Goal: Task Accomplishment & Management: Manage account settings

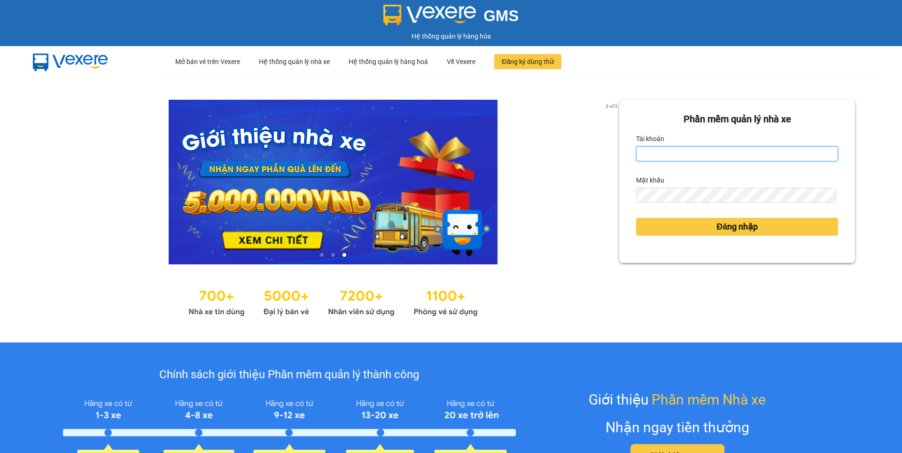
click at [691, 160] on input "Tài khoản" at bounding box center [737, 153] width 202 height 15
type input "khai.beha"
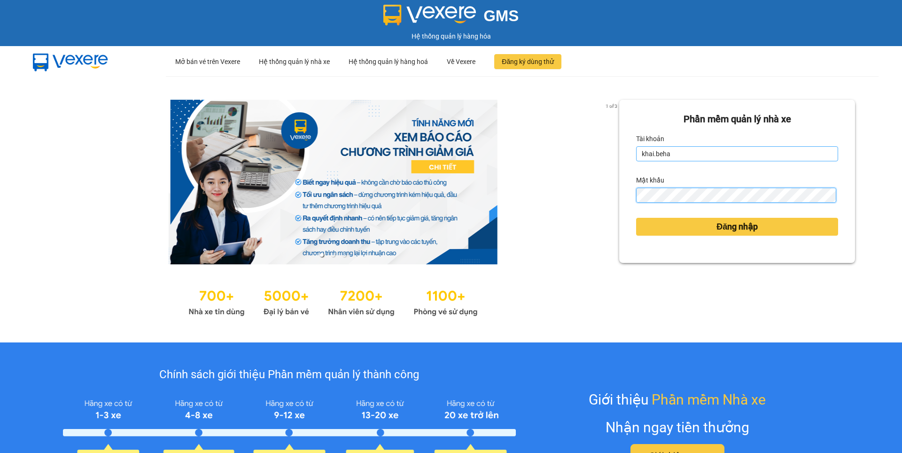
click at [636, 218] on button "Đăng nhập" at bounding box center [737, 227] width 202 height 18
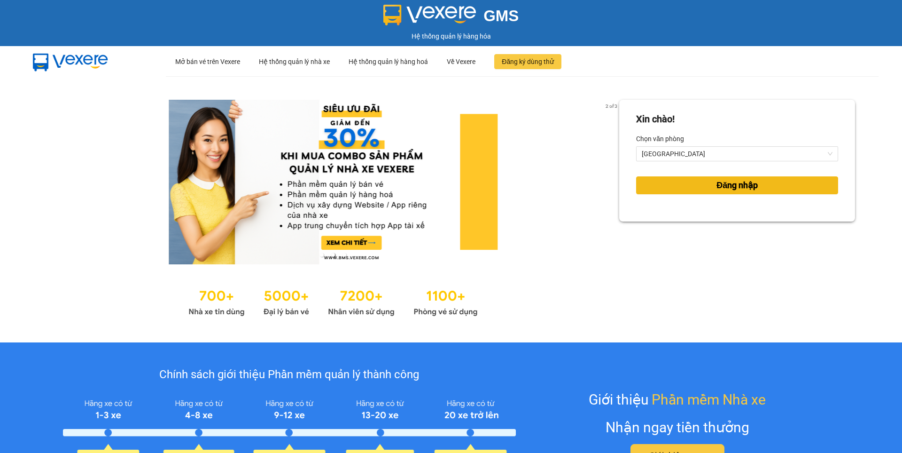
click at [698, 186] on button "Đăng nhập" at bounding box center [737, 185] width 202 height 18
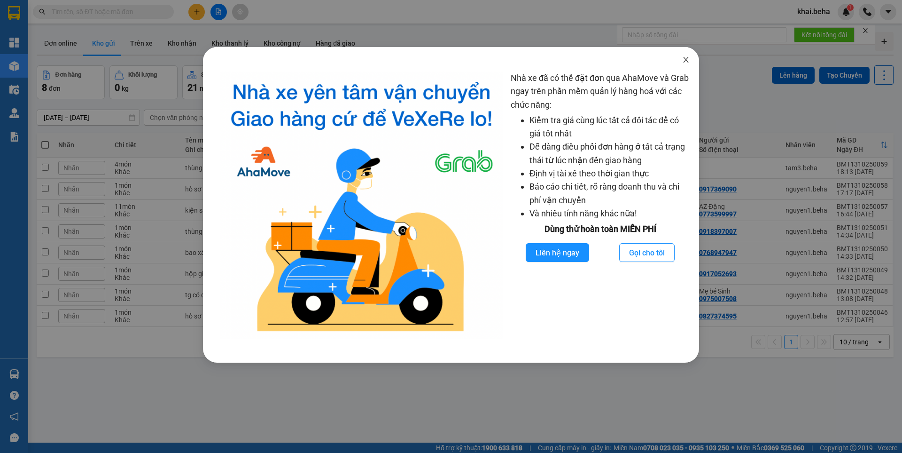
click at [684, 64] on span "Close" at bounding box center [686, 60] width 26 height 26
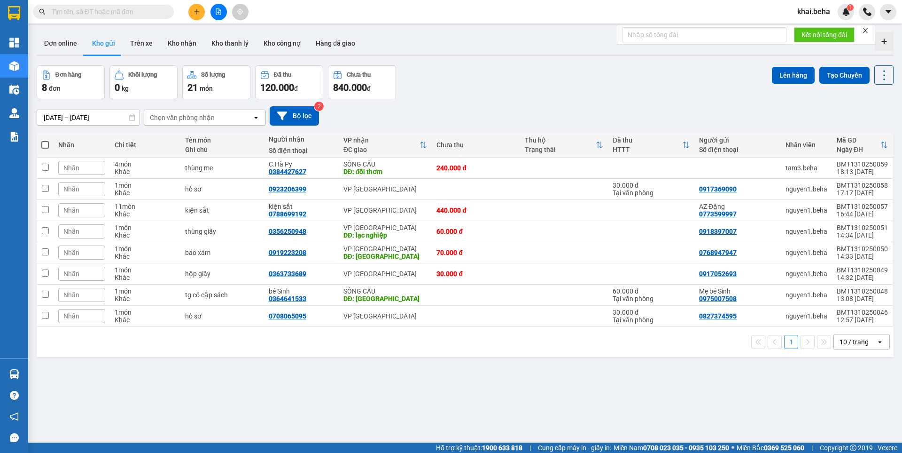
click at [79, 10] on input "text" at bounding box center [107, 12] width 111 height 10
paste input "0828180002"
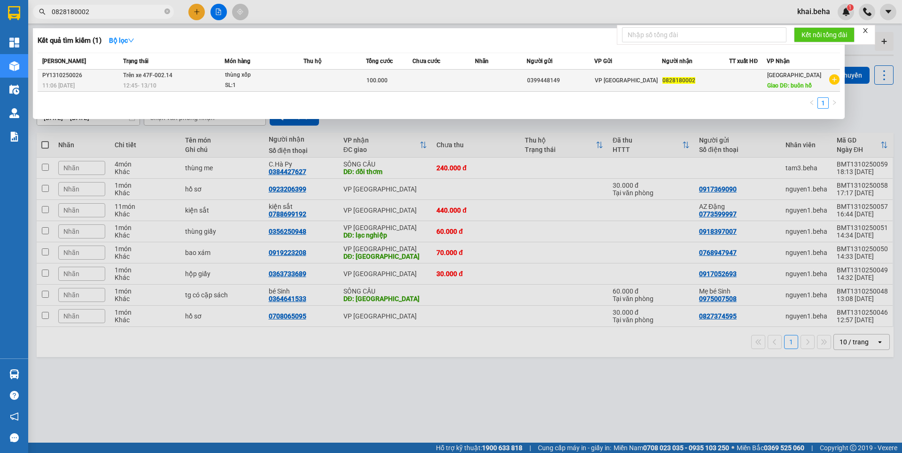
type input "0828180002"
click at [290, 84] on div "SL: 1" at bounding box center [260, 85] width 71 height 10
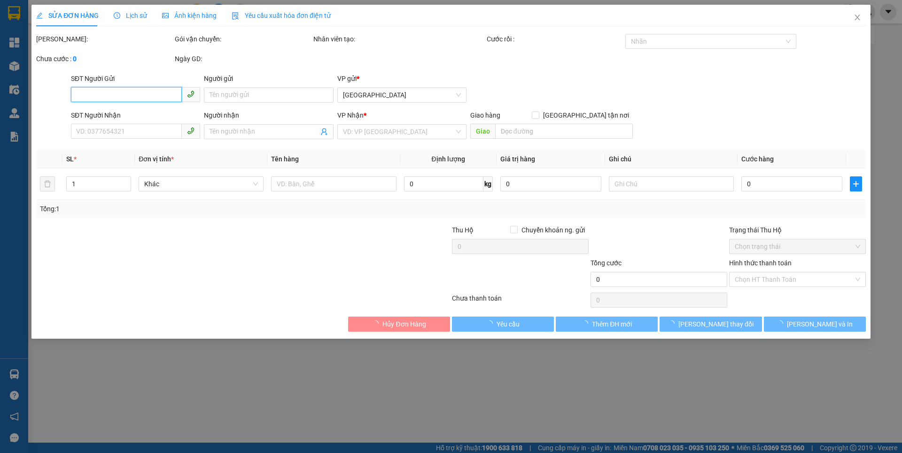
type input "0399448149"
type input "0828180002"
type input "buôn hồ"
type input "100.000"
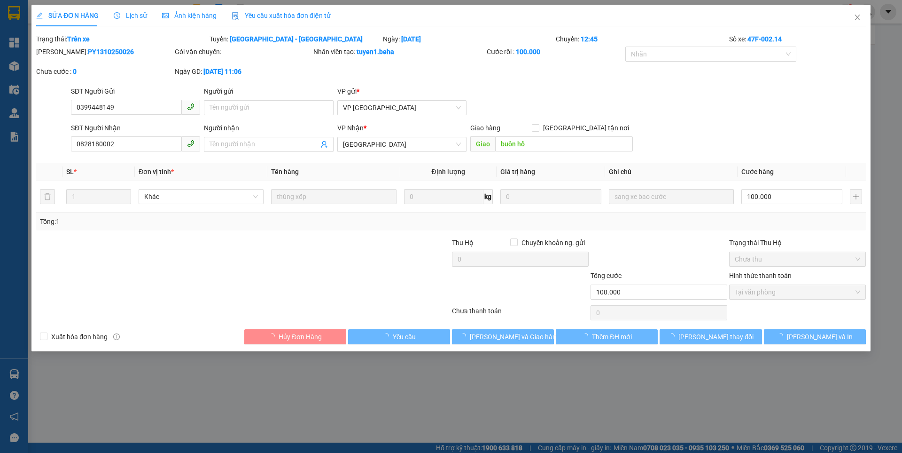
click at [176, 20] on div "Ảnh kiện hàng" at bounding box center [189, 15] width 55 height 10
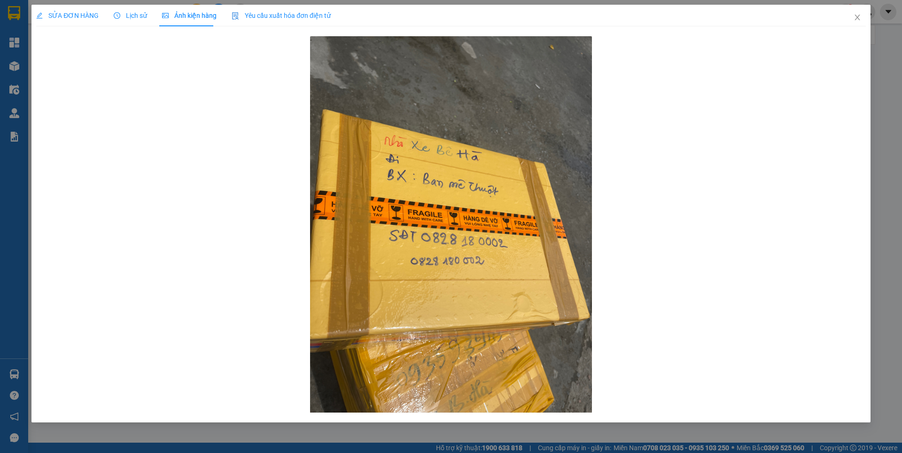
click at [83, 13] on span "SỬA ĐƠN HÀNG" at bounding box center [67, 16] width 63 height 8
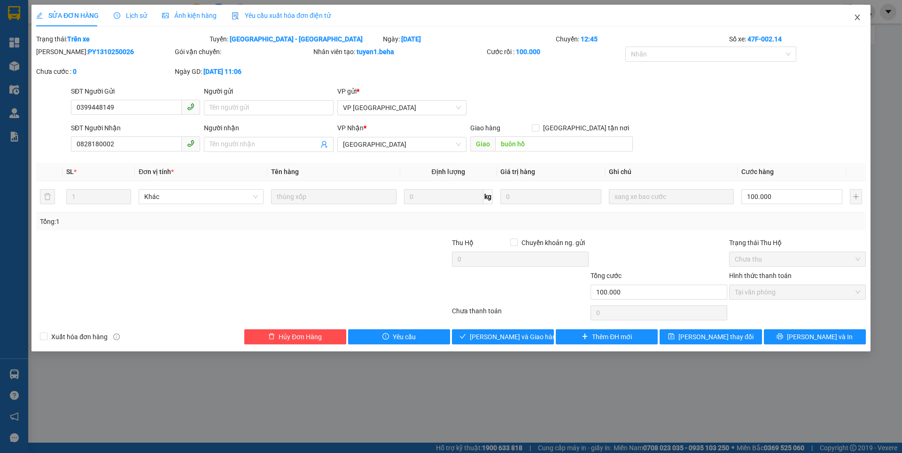
click at [859, 16] on icon "close" at bounding box center [858, 18] width 8 height 8
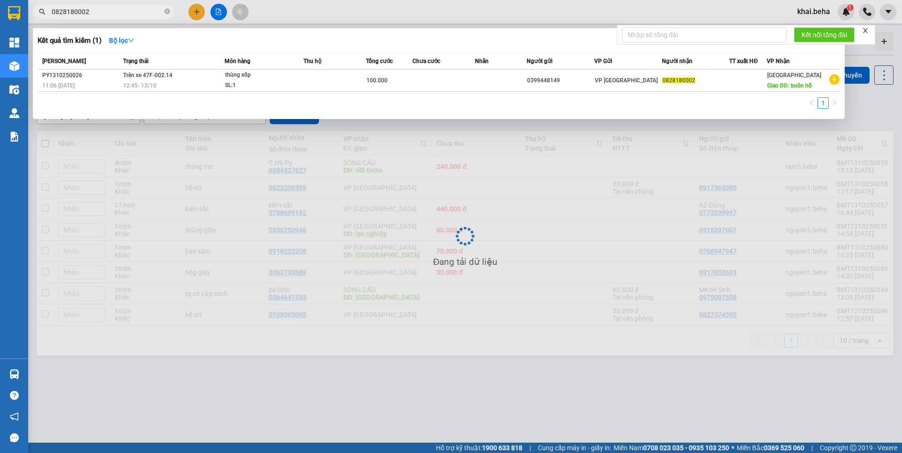
click at [120, 15] on input "0828180002" at bounding box center [107, 12] width 111 height 10
paste input "0905202206"
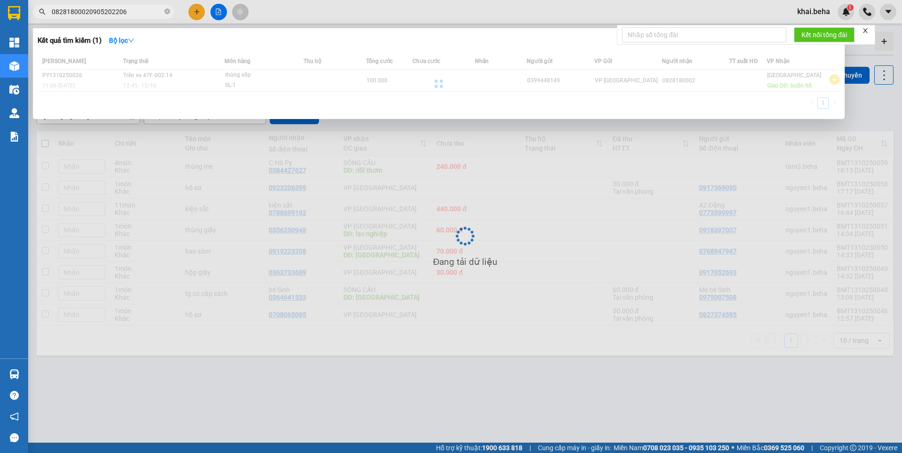
paste input "text"
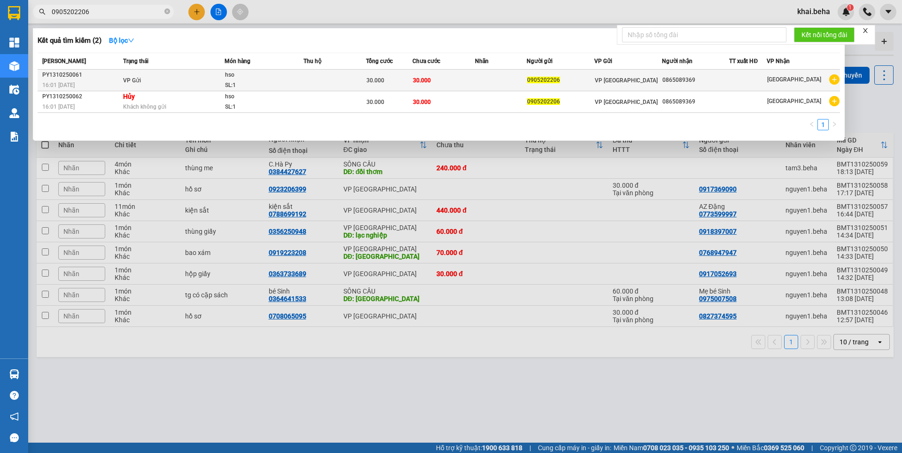
type input "0905202206"
click at [159, 77] on td "VP Gửi" at bounding box center [173, 81] width 104 height 22
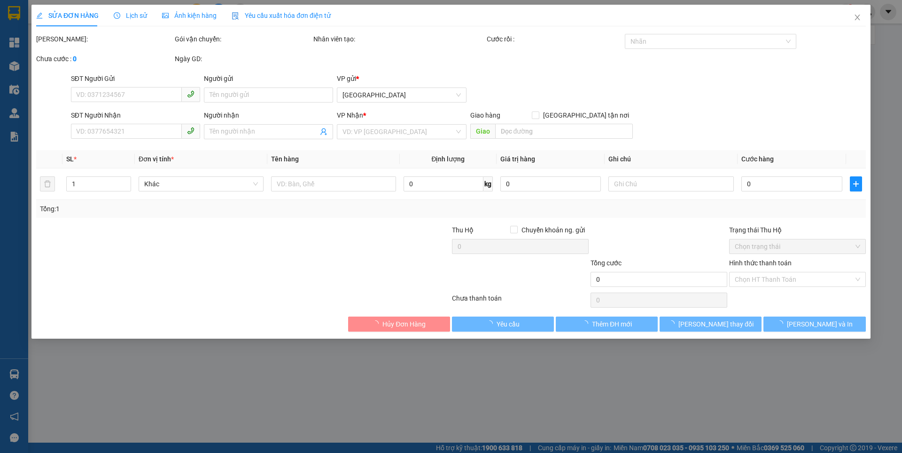
type input "0905202206"
type input "0865089369"
type input "30.000"
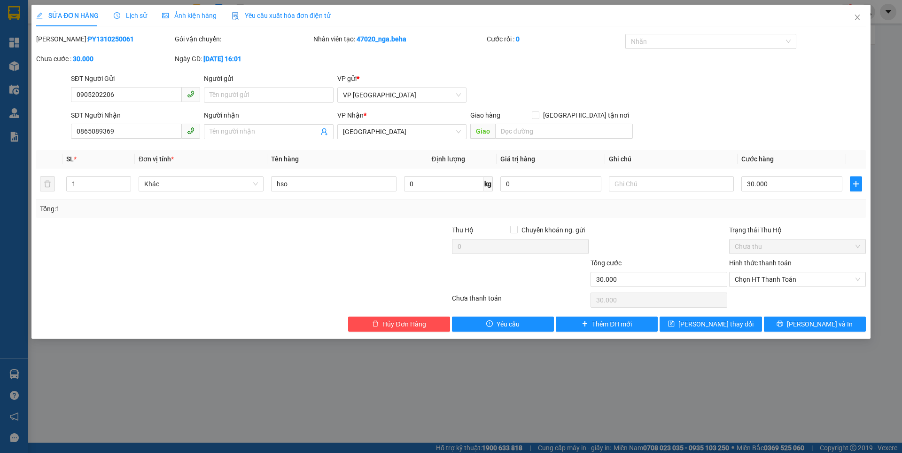
click at [144, 18] on span "Lịch sử" at bounding box center [130, 16] width 33 height 8
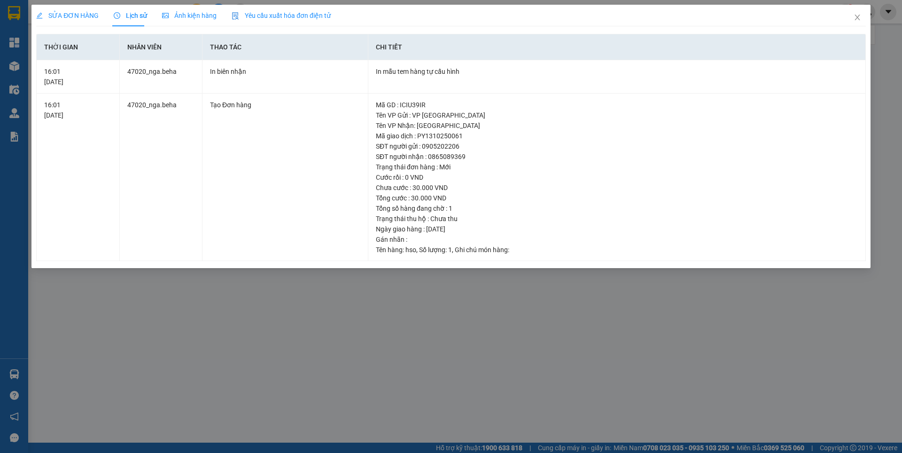
click at [187, 15] on span "Ảnh kiện hàng" at bounding box center [189, 16] width 55 height 8
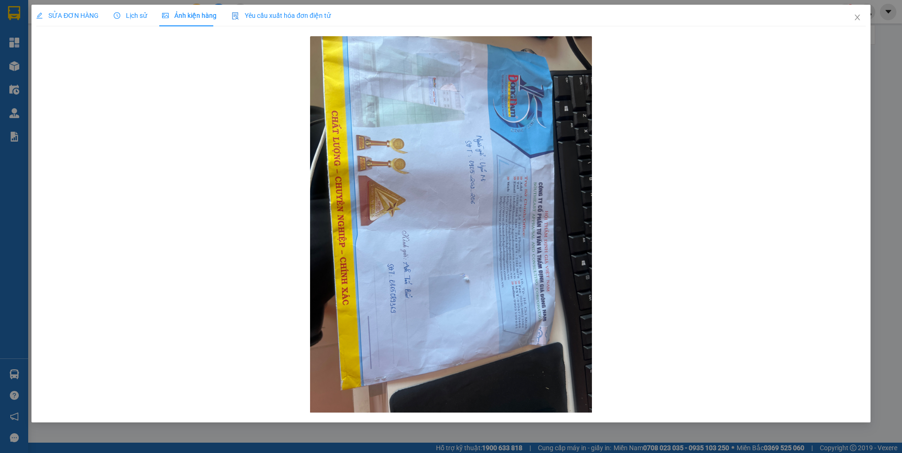
click at [59, 19] on span "SỬA ĐƠN HÀNG" at bounding box center [67, 16] width 63 height 8
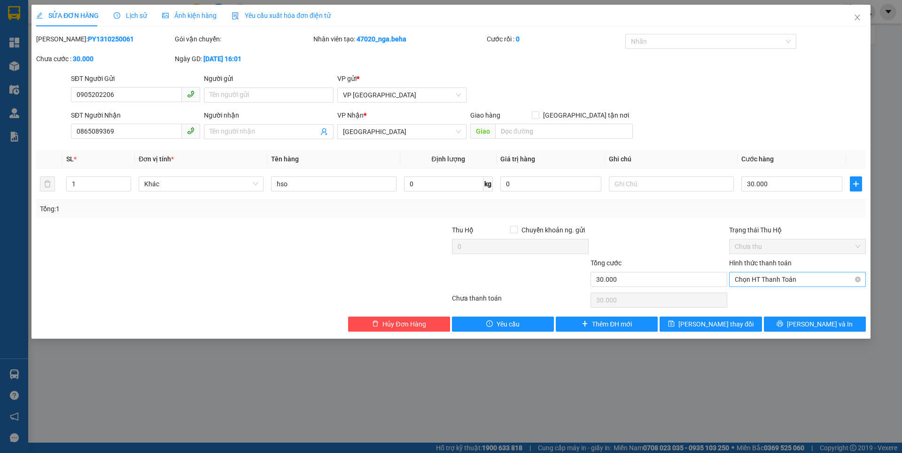
drag, startPoint x: 777, startPoint y: 283, endPoint x: 771, endPoint y: 284, distance: 5.3
click at [776, 283] on span "Chọn HT Thanh Toán" at bounding box center [798, 279] width 126 height 14
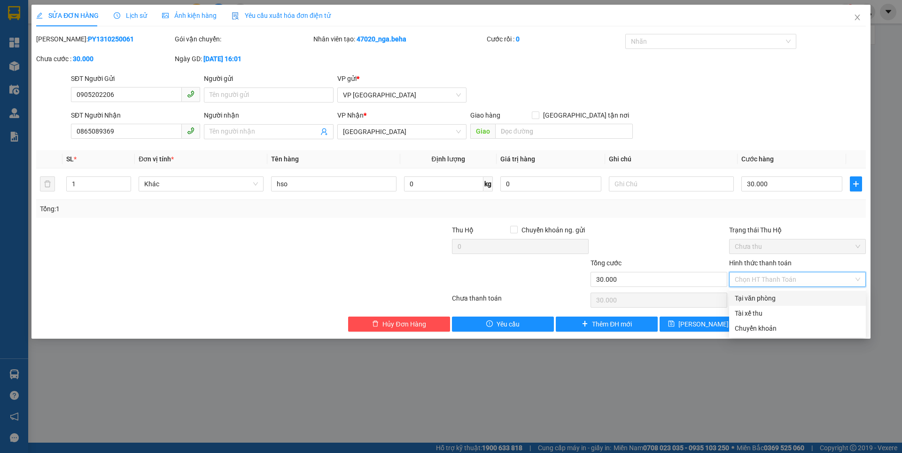
click at [760, 299] on div "Tại văn phòng" at bounding box center [798, 298] width 126 height 10
type input "0"
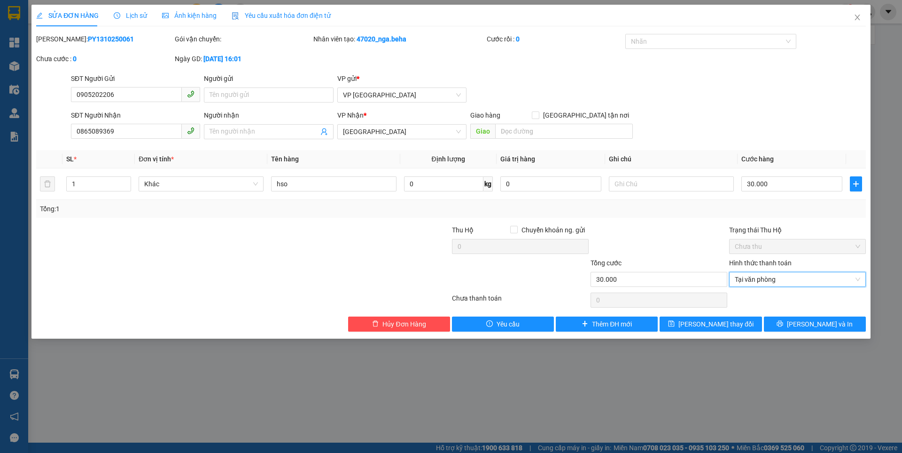
click at [676, 225] on div at bounding box center [659, 241] width 139 height 33
click at [816, 320] on span "[PERSON_NAME] và In" at bounding box center [820, 324] width 66 height 10
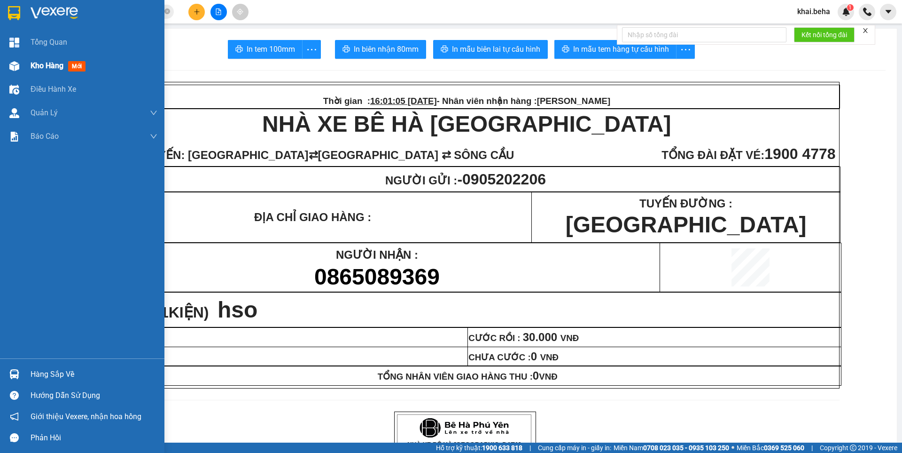
click at [20, 68] on div at bounding box center [14, 66] width 16 height 16
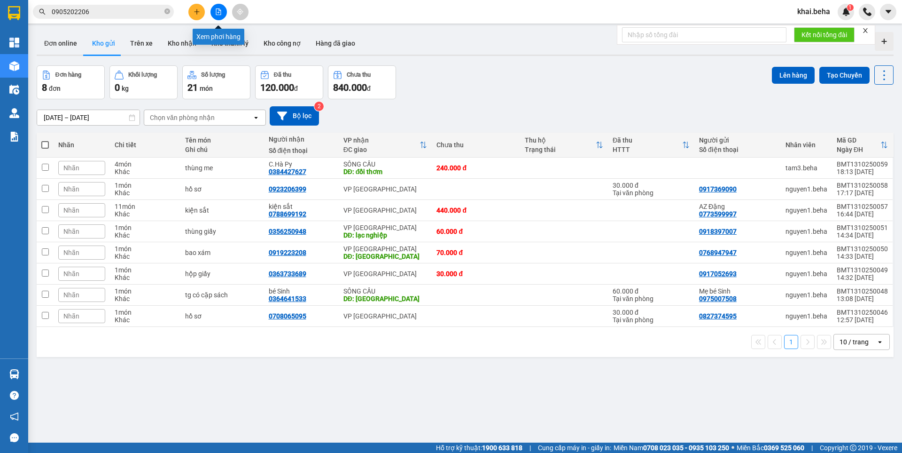
click at [219, 17] on button at bounding box center [219, 12] width 16 height 16
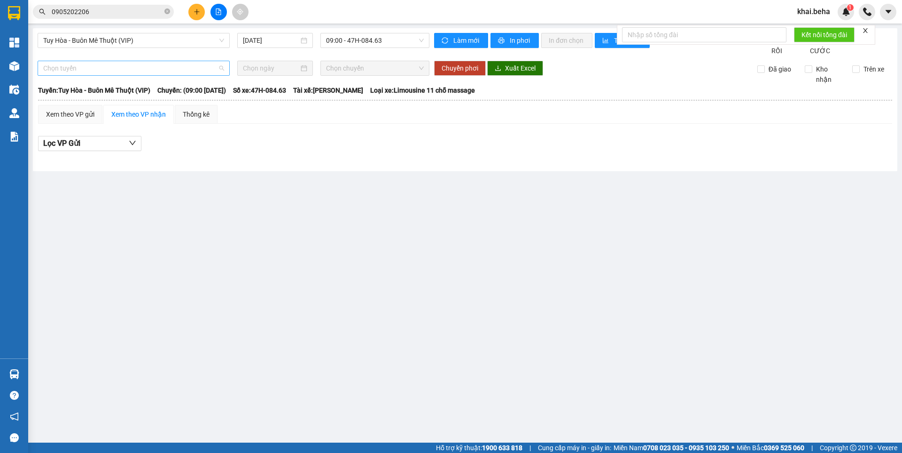
click at [131, 75] on span "Chọn tuyến" at bounding box center [133, 68] width 181 height 14
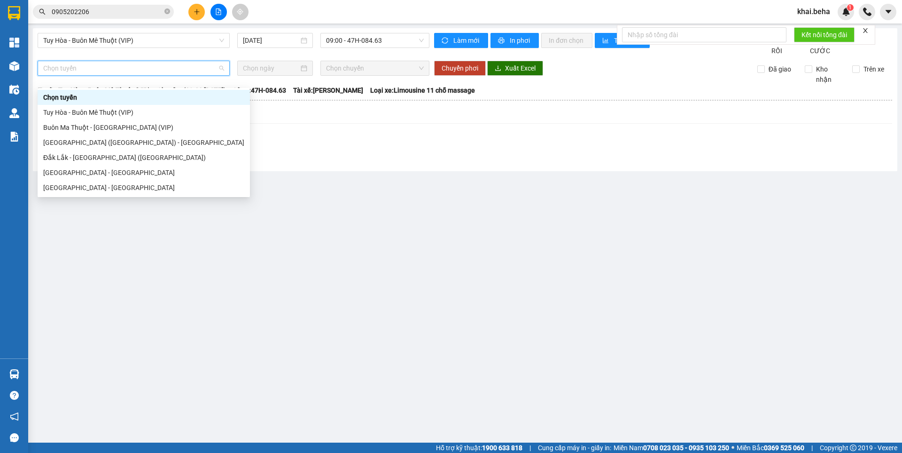
click at [128, 75] on span "Chọn tuyến" at bounding box center [133, 68] width 181 height 14
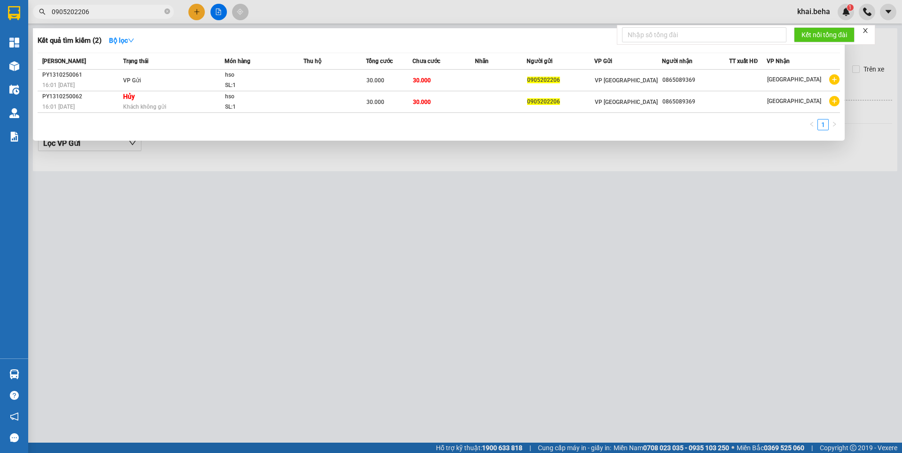
drag, startPoint x: 133, startPoint y: 15, endPoint x: 160, endPoint y: 14, distance: 26.8
click at [133, 15] on input "0905202206" at bounding box center [107, 12] width 111 height 10
click at [165, 13] on icon "close-circle" at bounding box center [168, 11] width 6 height 6
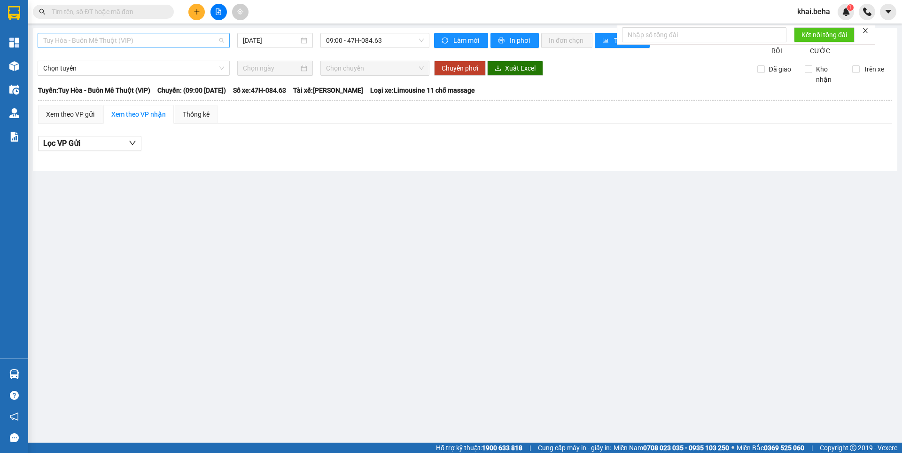
click at [146, 36] on span "Tuy Hòa - Buôn Mê Thuột (VIP)" at bounding box center [133, 40] width 181 height 14
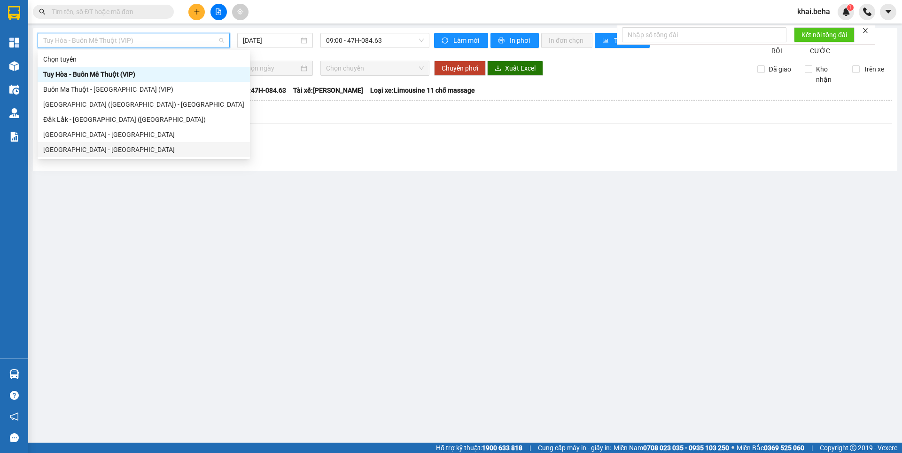
click at [82, 149] on div "[GEOGRAPHIC_DATA] - [GEOGRAPHIC_DATA]" at bounding box center [143, 149] width 201 height 10
type input "[DATE]"
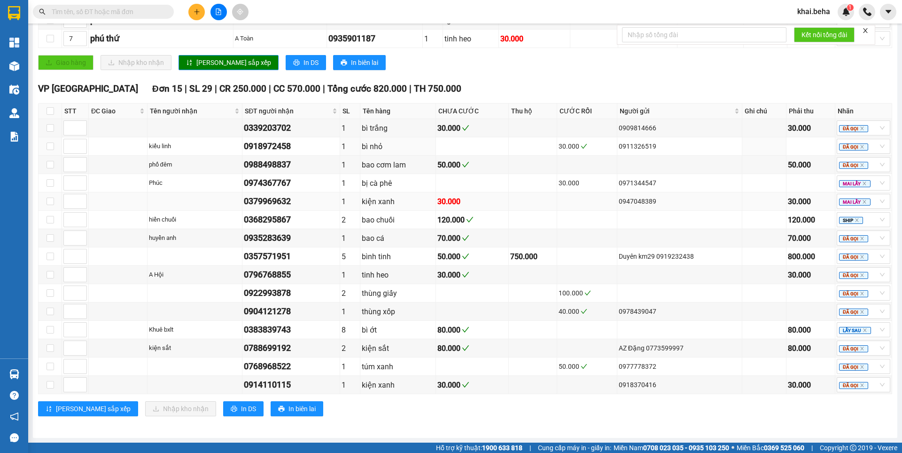
scroll to position [395, 0]
click at [50, 109] on input "checkbox" at bounding box center [51, 111] width 8 height 8
checkbox input "true"
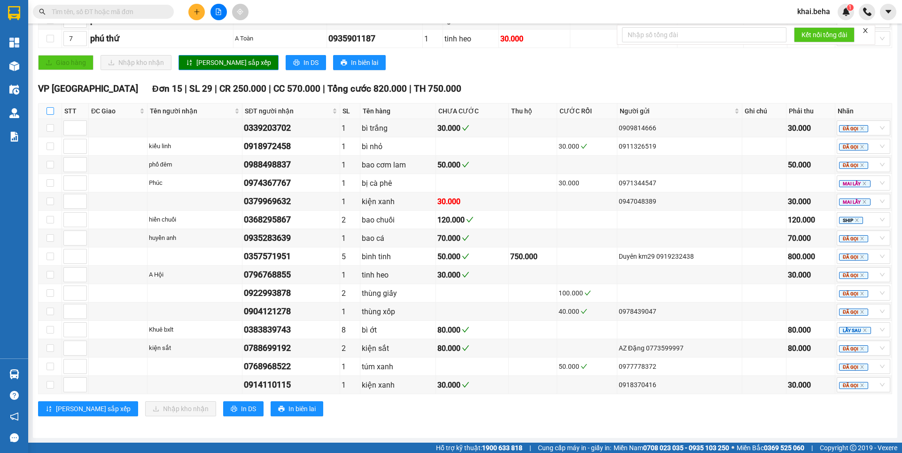
checkbox input "true"
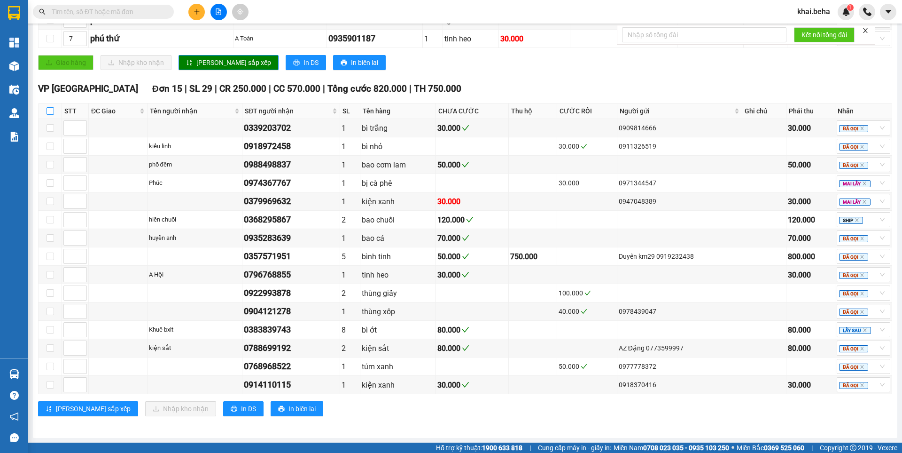
checkbox input "true"
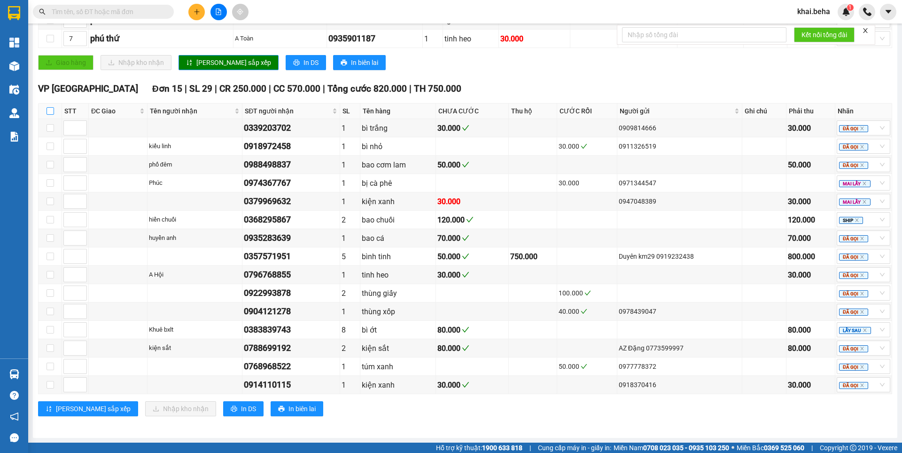
checkbox input "true"
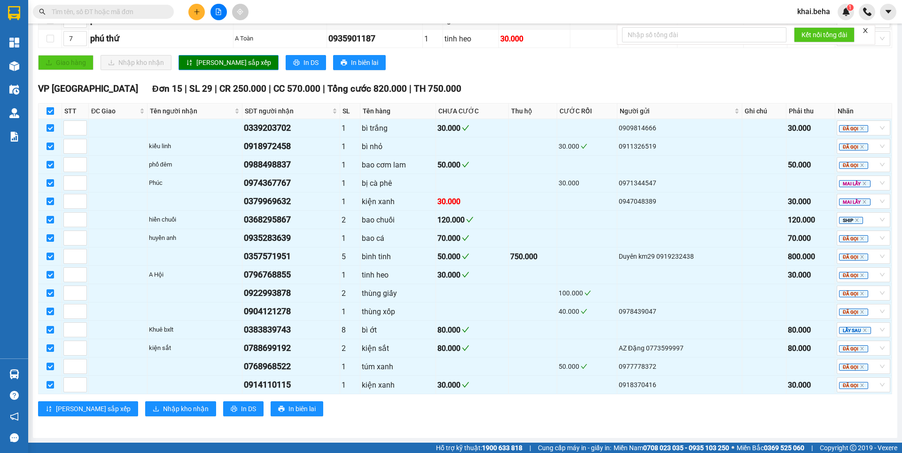
click at [50, 109] on input "checkbox" at bounding box center [51, 111] width 8 height 8
checkbox input "false"
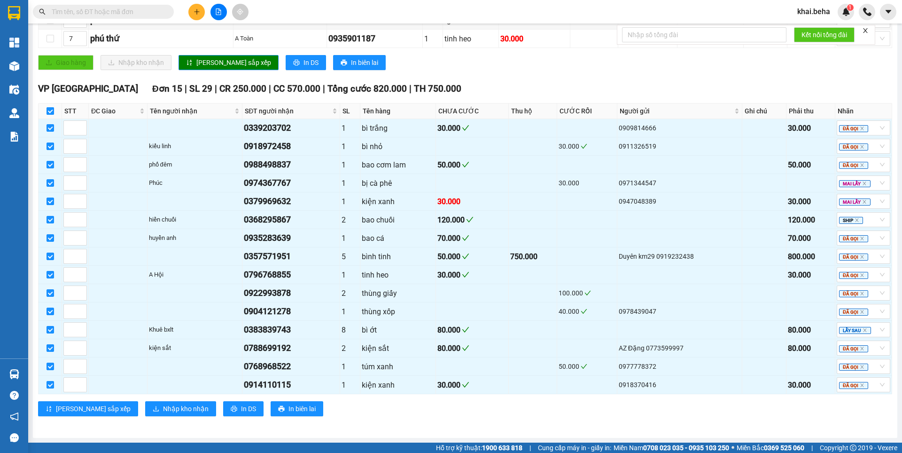
checkbox input "false"
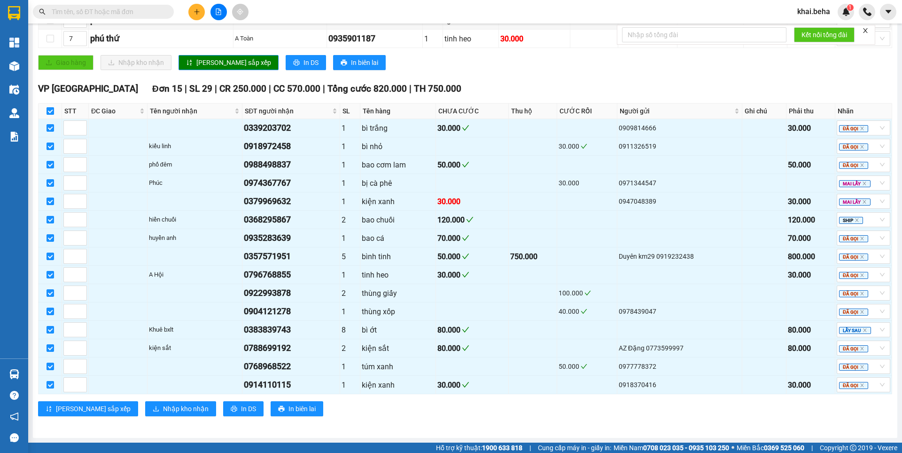
checkbox input "false"
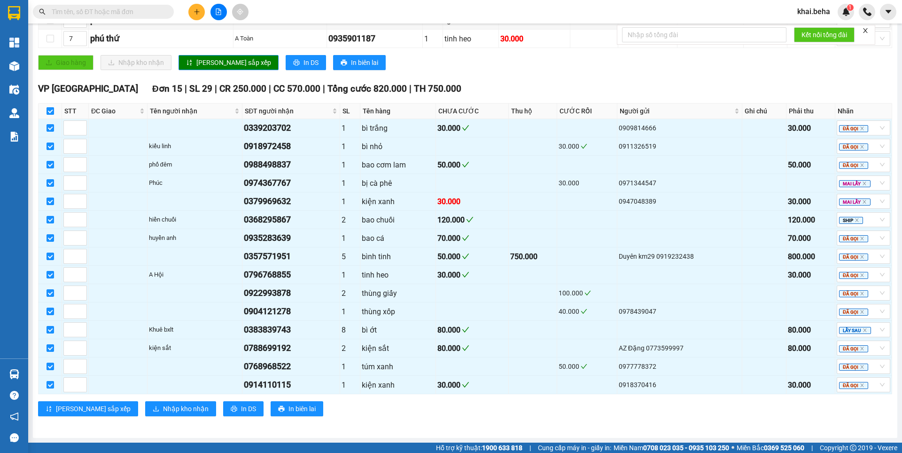
checkbox input "false"
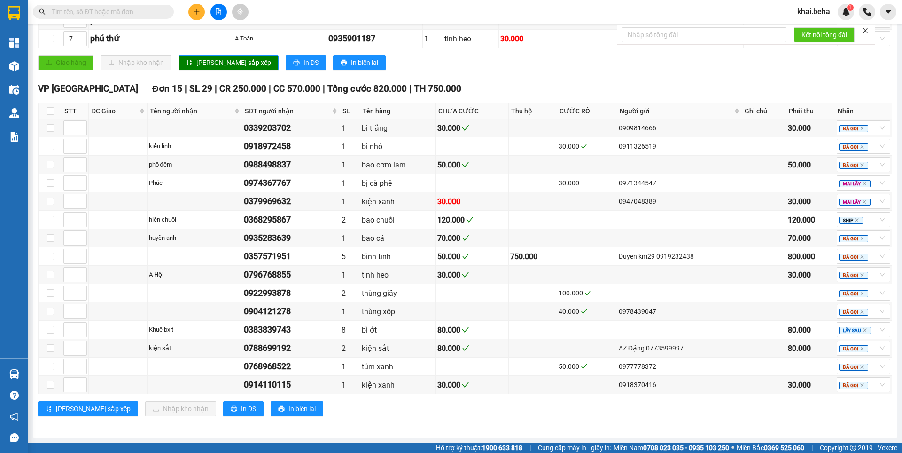
click at [450, 84] on div "VP [GEOGRAPHIC_DATA] 15 | SL 29 | CR 250.000 | CC 570.000 | Tổng cước 820.000 |…" at bounding box center [465, 89] width 855 height 14
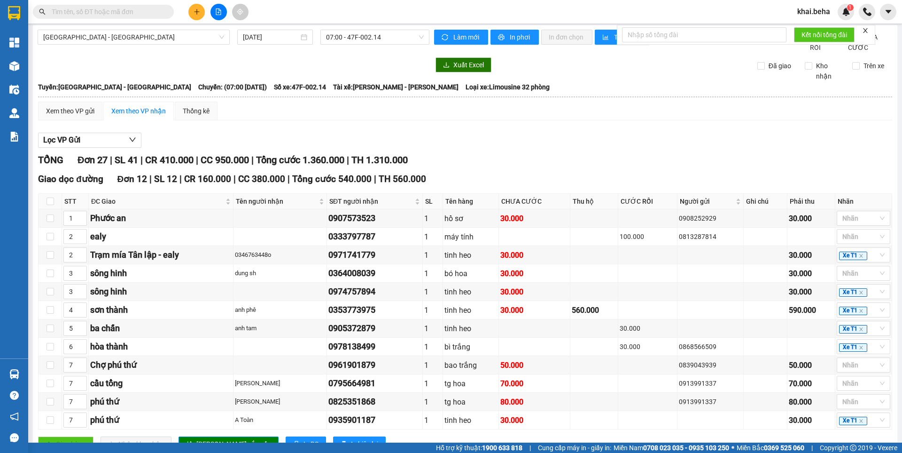
scroll to position [0, 0]
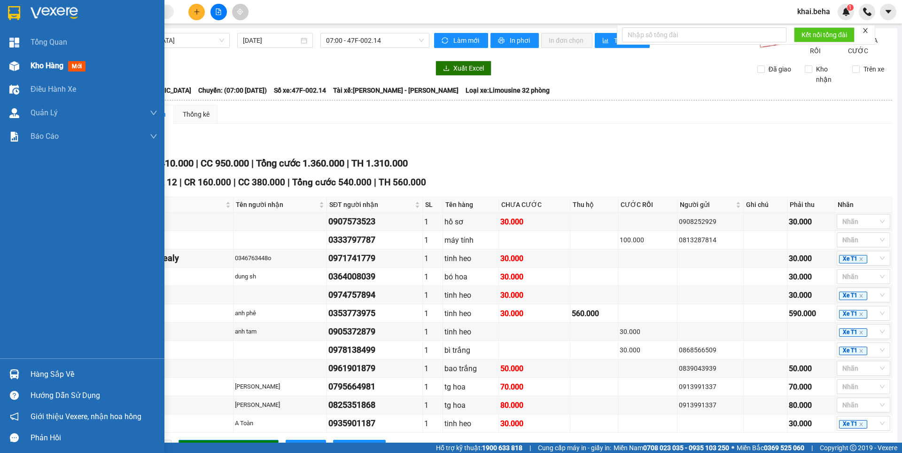
click at [12, 63] on img at bounding box center [14, 66] width 10 height 10
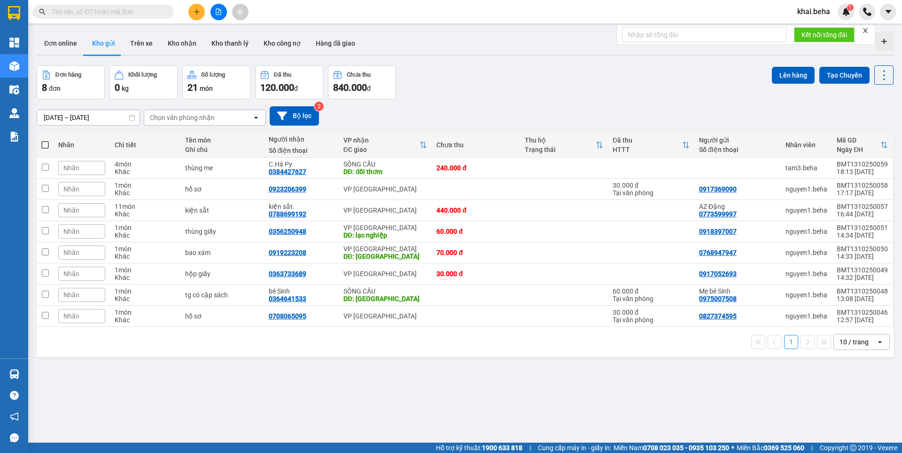
click at [125, 14] on input "text" at bounding box center [107, 12] width 111 height 10
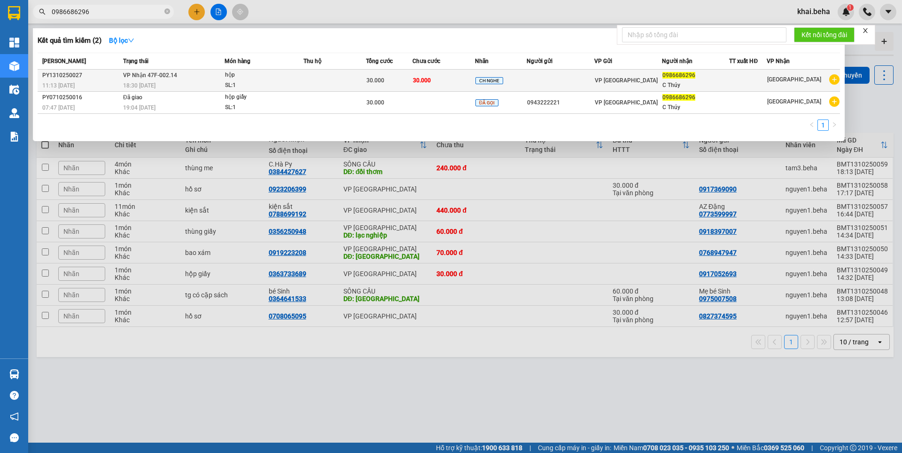
type input "0986686296"
click at [280, 79] on div "hộp" at bounding box center [260, 75] width 71 height 10
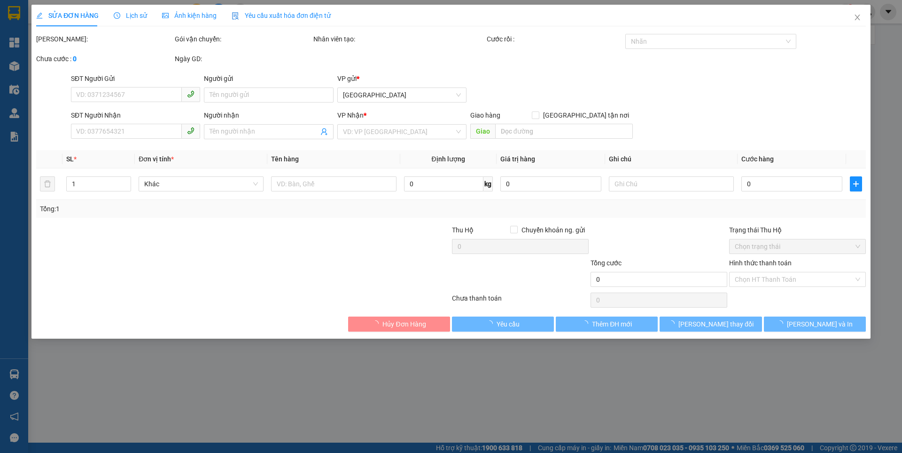
type input "0986686296"
type input "C Thúy"
type input "30.000"
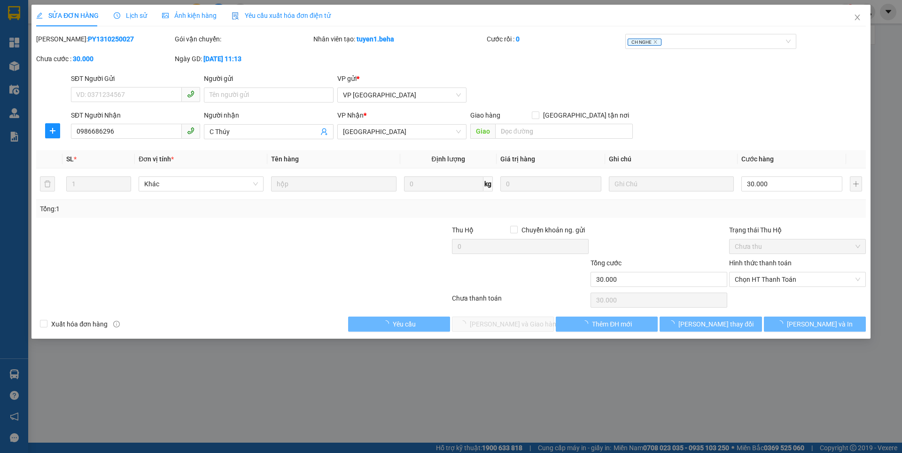
click at [184, 15] on span "Ảnh kiện hàng" at bounding box center [189, 16] width 55 height 8
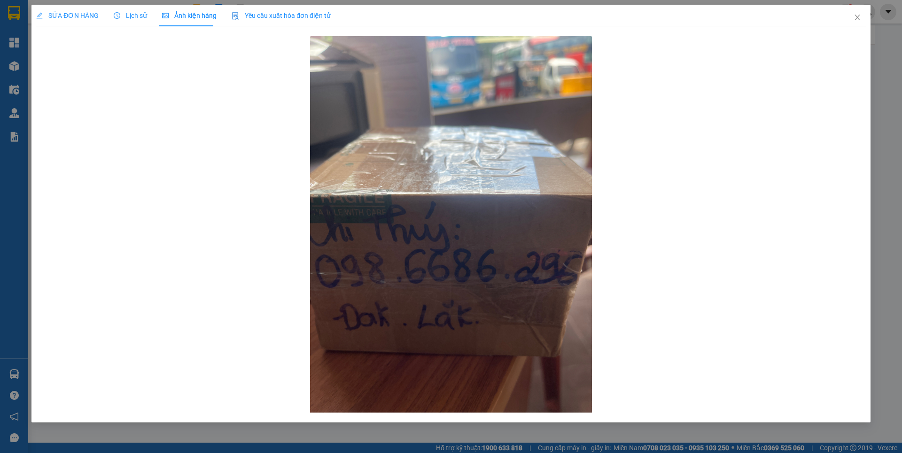
click at [85, 18] on span "SỬA ĐƠN HÀNG" at bounding box center [67, 16] width 63 height 8
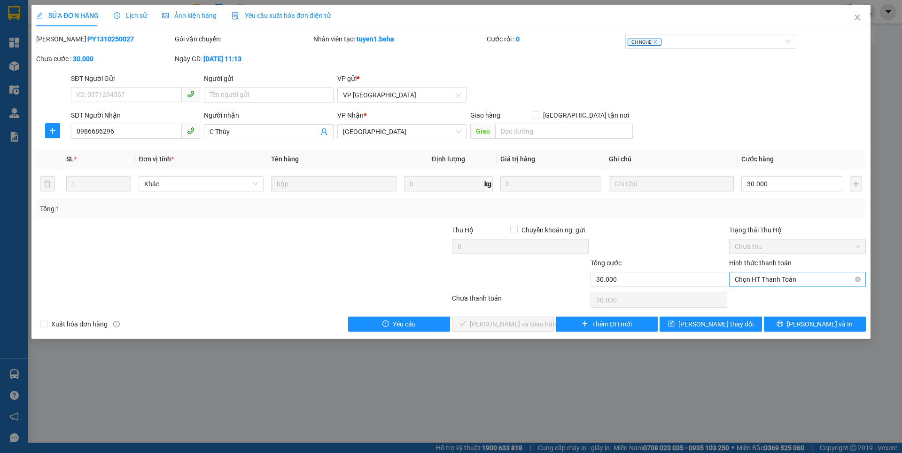
click at [750, 275] on span "Chọn HT Thanh Toán" at bounding box center [798, 279] width 126 height 14
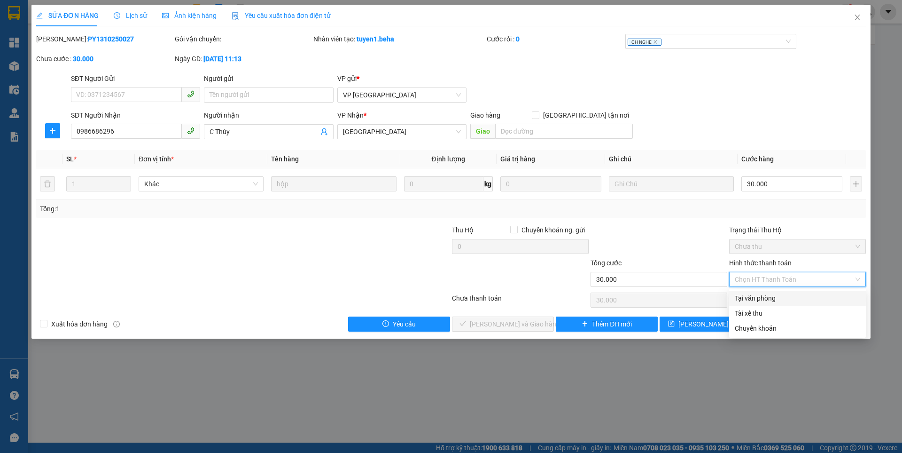
click at [756, 301] on div "Tại văn phòng" at bounding box center [798, 298] width 126 height 10
type input "0"
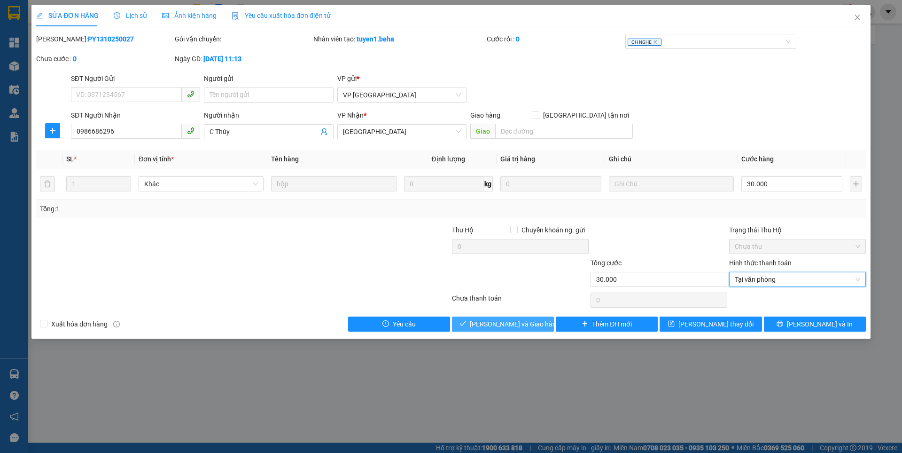
click at [513, 327] on span "[PERSON_NAME] và Giao hàng" at bounding box center [515, 324] width 90 height 10
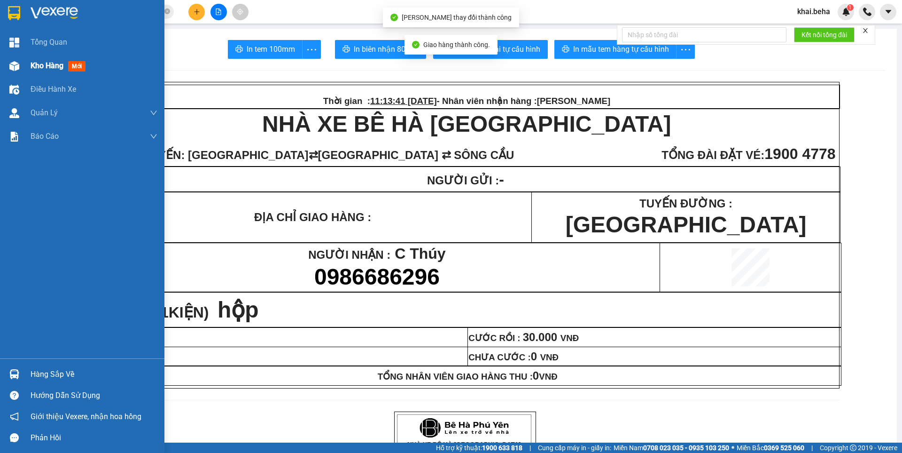
click at [24, 71] on div "Kho hàng mới" at bounding box center [82, 66] width 165 height 24
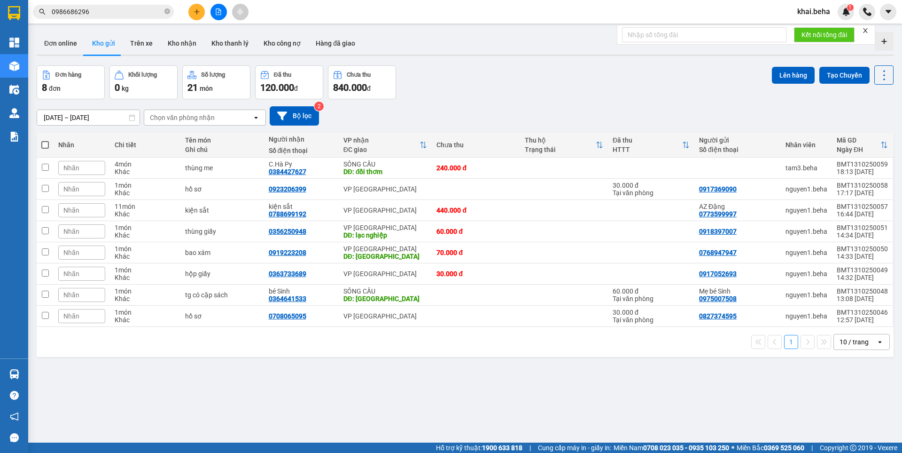
click at [110, 9] on input "0986686296" at bounding box center [107, 12] width 111 height 10
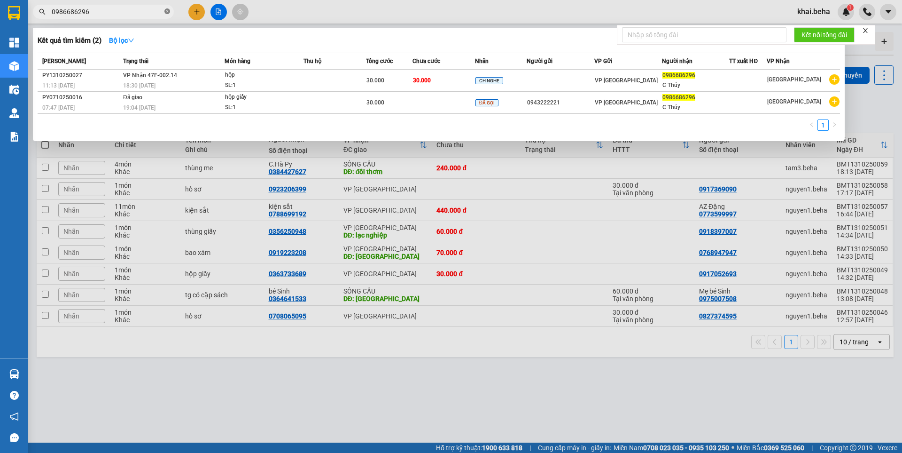
click at [169, 9] on icon "close-circle" at bounding box center [168, 11] width 6 height 6
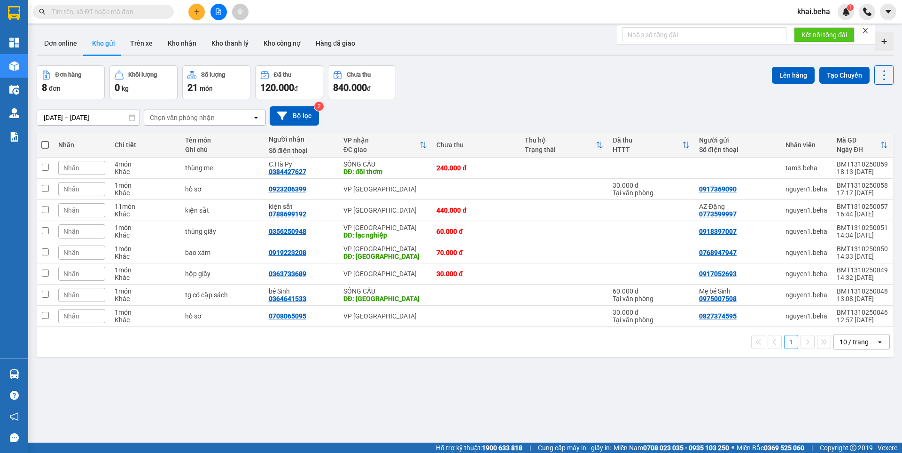
click at [114, 5] on span at bounding box center [103, 12] width 141 height 14
click at [108, 10] on input "text" at bounding box center [107, 12] width 111 height 10
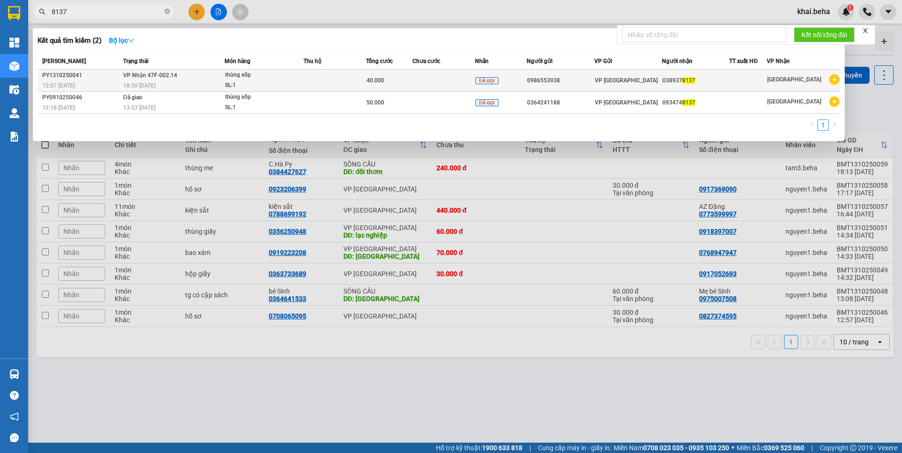
type input "8137"
click at [281, 78] on div "thùng xốp" at bounding box center [260, 75] width 71 height 10
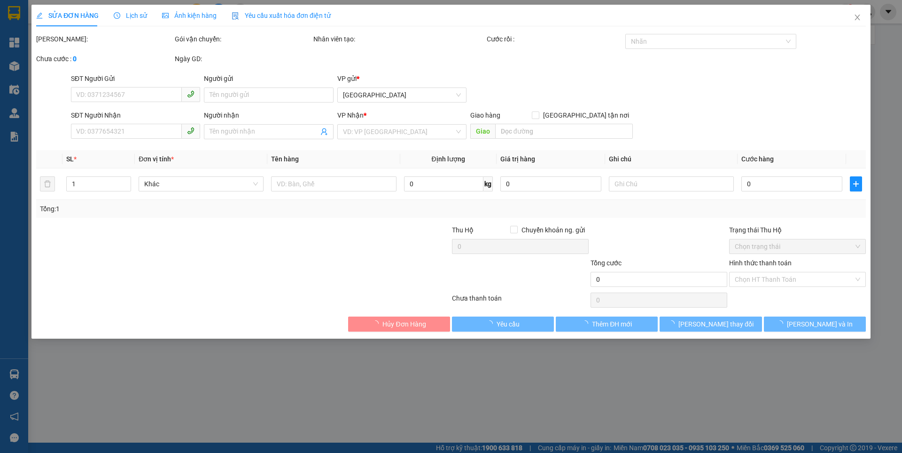
type input "0986553938"
type input "0389378137"
type input "40.000"
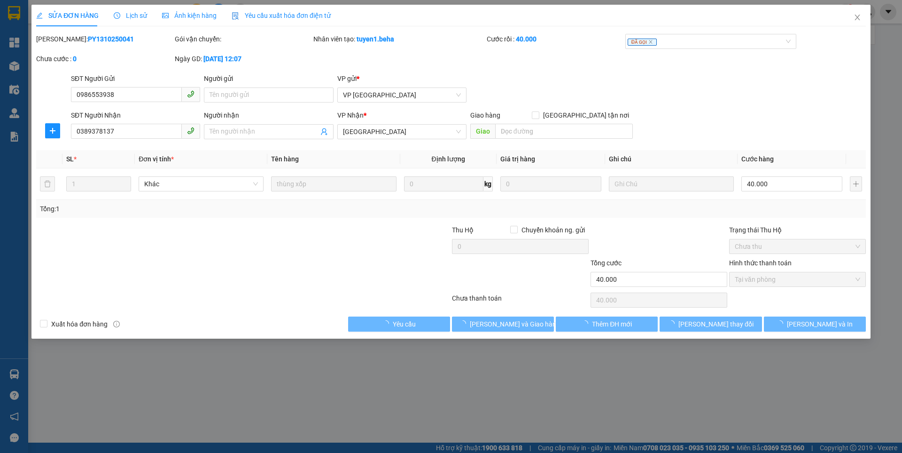
click at [168, 16] on span "Ảnh kiện hàng" at bounding box center [189, 16] width 55 height 8
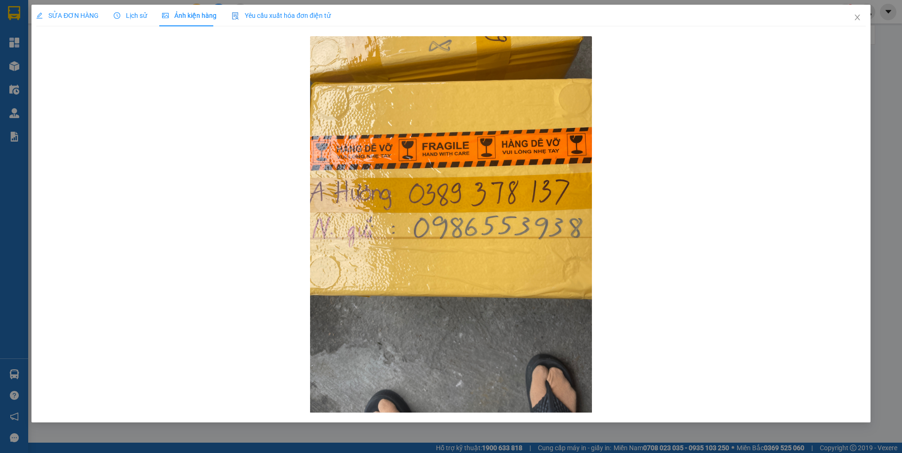
click at [84, 18] on span "SỬA ĐƠN HÀNG" at bounding box center [67, 16] width 63 height 8
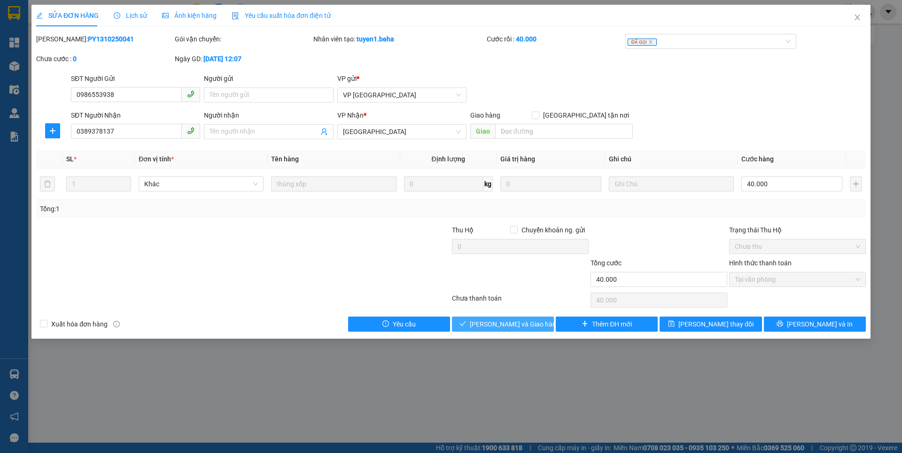
click at [481, 320] on button "[PERSON_NAME] và Giao hàng" at bounding box center [503, 323] width 102 height 15
type input "0"
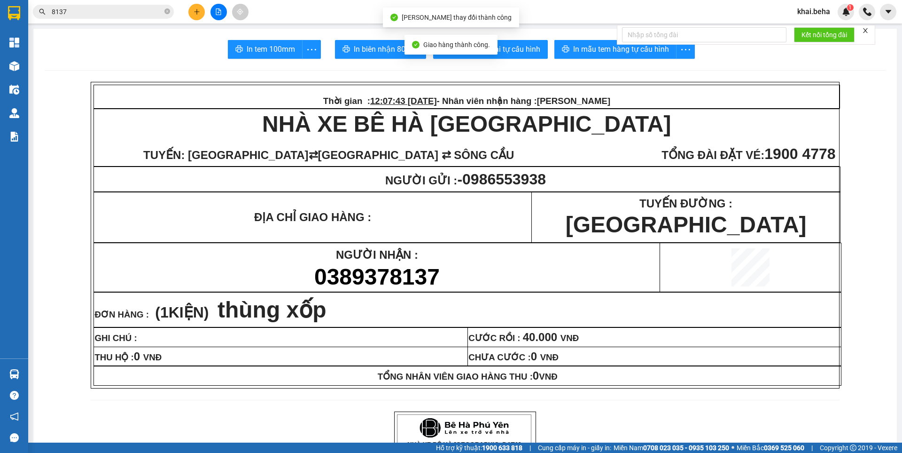
click at [24, 69] on div "Kho hàng mới" at bounding box center [14, 66] width 28 height 24
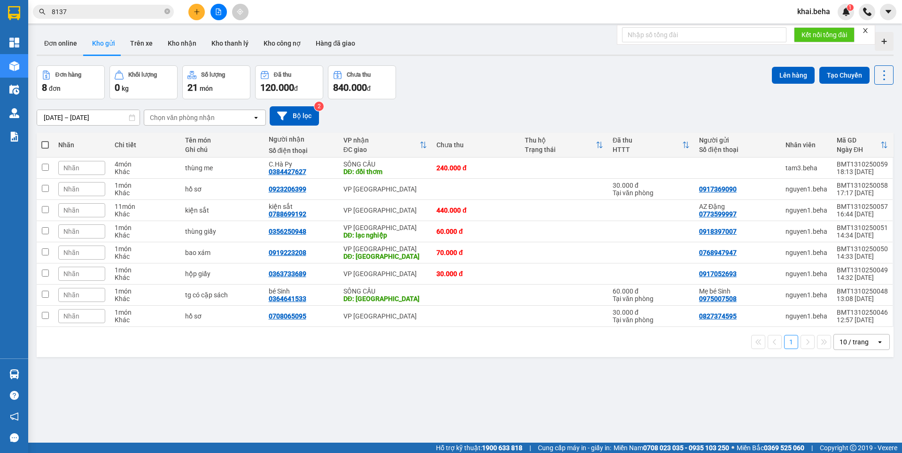
click at [427, 368] on div "ver 1.8.147 Đơn online Kho gửi Trên xe Kho nhận Kho thanh lý Kho công nợ Hàng đ…" at bounding box center [465, 254] width 865 height 453
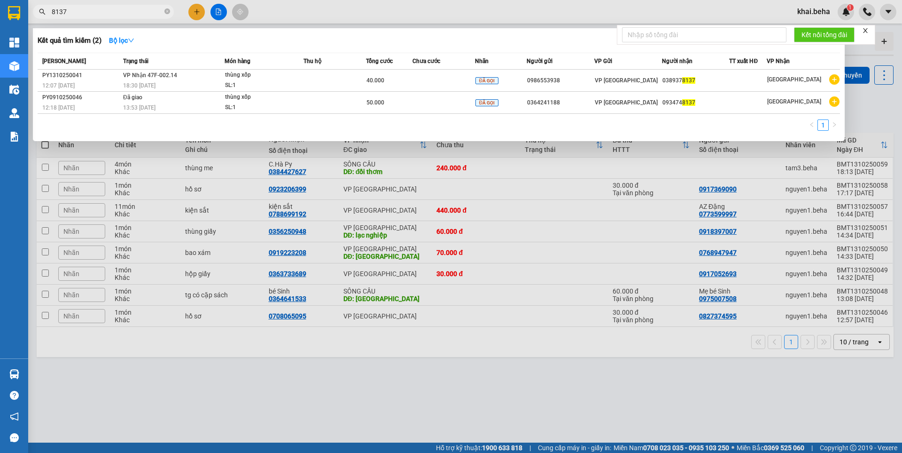
click at [125, 13] on input "8137" at bounding box center [107, 12] width 111 height 10
paste input "0913049994"
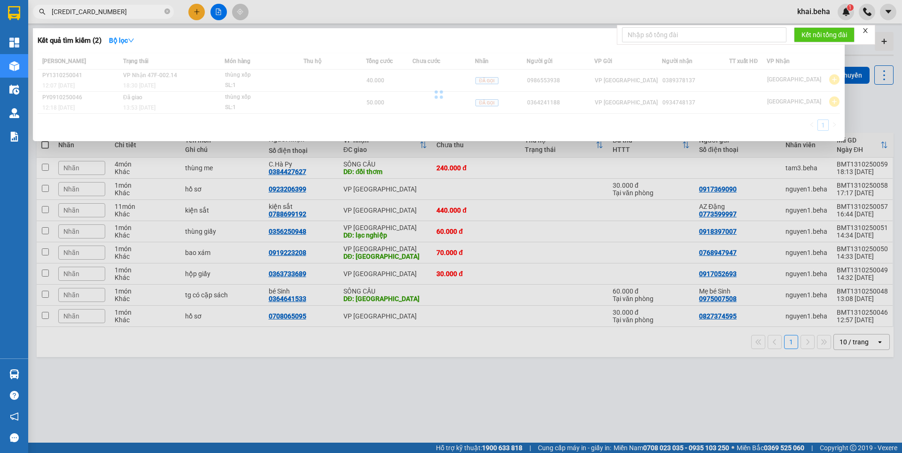
paste input "text"
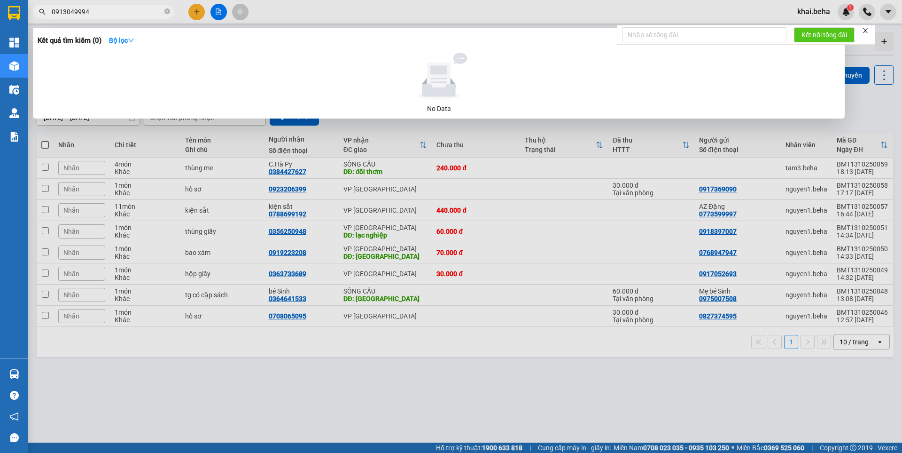
type input "0913049994"
click at [572, 405] on div at bounding box center [451, 226] width 902 height 453
click at [572, 405] on div "ver 1.8.147 Đơn online Kho gửi Trên xe Kho nhận Kho thanh lý Kho công nợ Hàng đ…" at bounding box center [465, 254] width 865 height 453
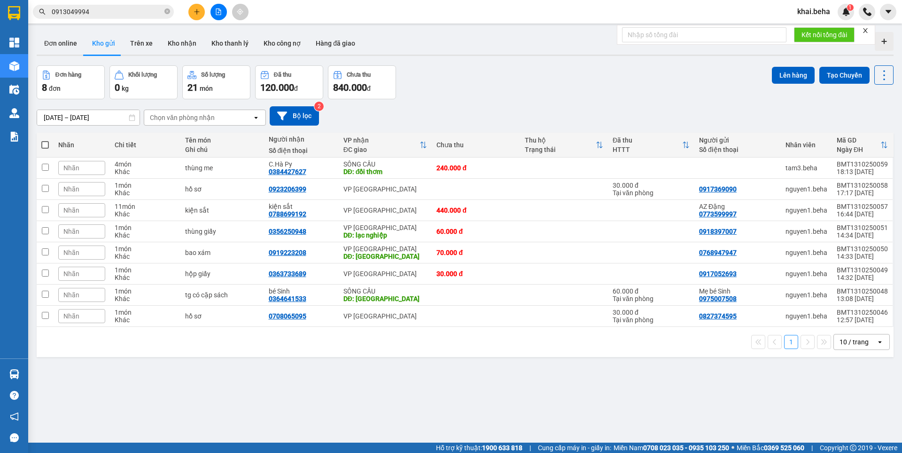
click at [576, 406] on div "ver 1.8.147 Đơn online Kho gửi Trên xe Kho nhận Kho thanh lý Kho công nợ Hàng đ…" at bounding box center [465, 254] width 865 height 453
click at [401, 374] on div "ver 1.8.147 Đơn online Kho gửi Trên xe Kho nhận Kho thanh lý Kho công nợ Hàng đ…" at bounding box center [465, 254] width 865 height 453
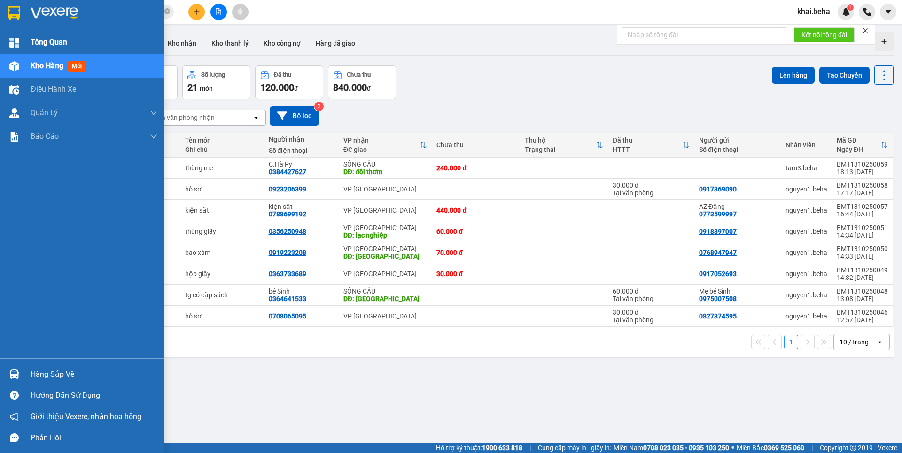
click at [4, 47] on div "Tổng Quan" at bounding box center [82, 43] width 165 height 24
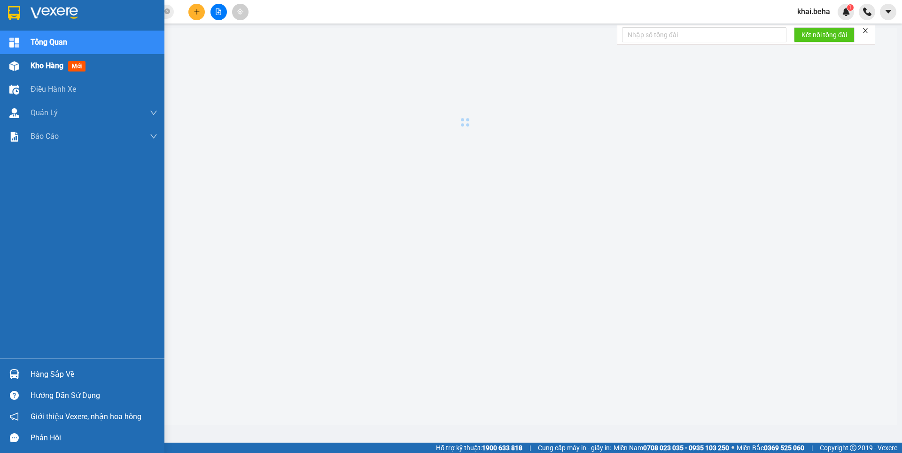
click at [23, 69] on div "Kho hàng mới" at bounding box center [82, 66] width 165 height 24
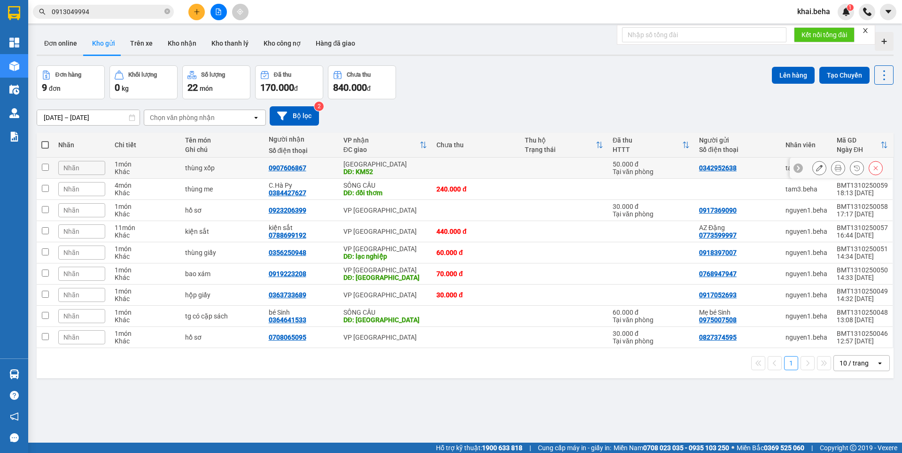
click at [832, 165] on button at bounding box center [838, 168] width 13 height 16
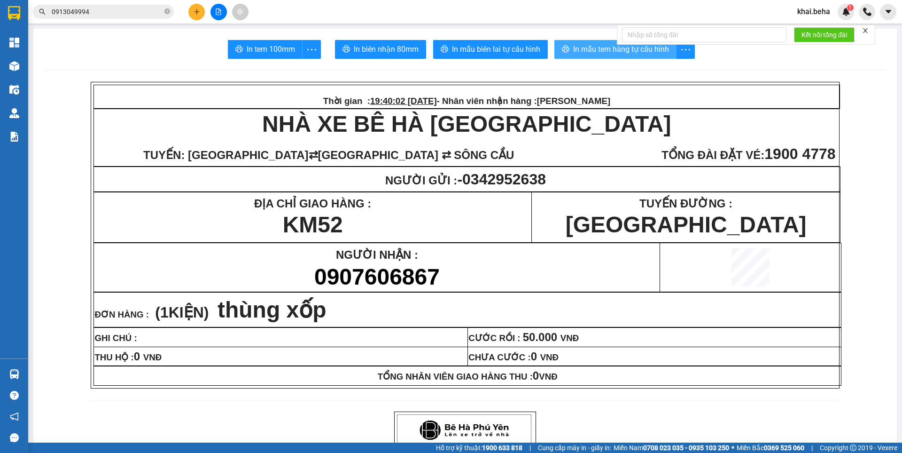
click at [577, 49] on span "In mẫu tem hàng tự cấu hình" at bounding box center [621, 49] width 96 height 12
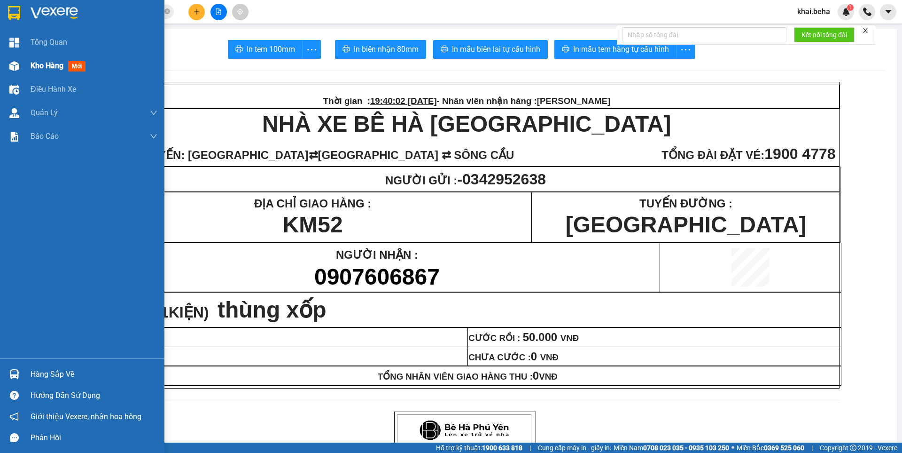
click at [16, 63] on img at bounding box center [14, 66] width 10 height 10
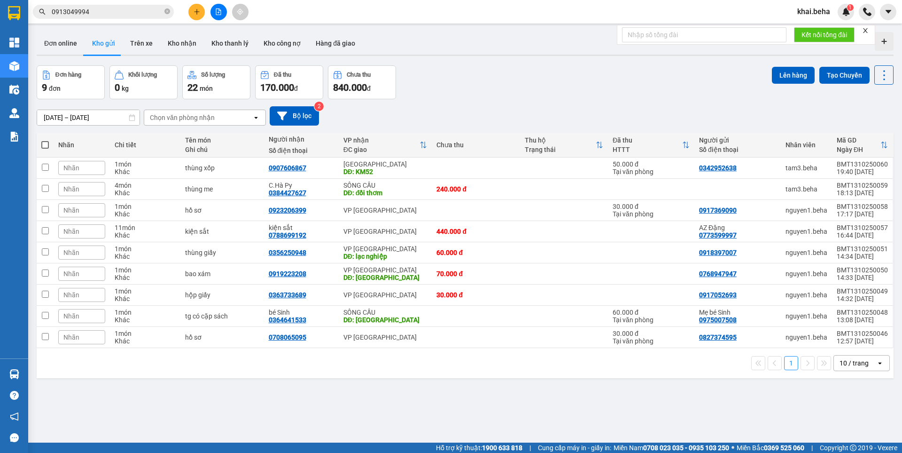
click at [349, 397] on div "ver 1.8.147 Đơn online Kho gửi Trên xe Kho nhận Kho thanh lý Kho công nợ Hàng đ…" at bounding box center [465, 254] width 865 height 453
